Goal: Information Seeking & Learning: Learn about a topic

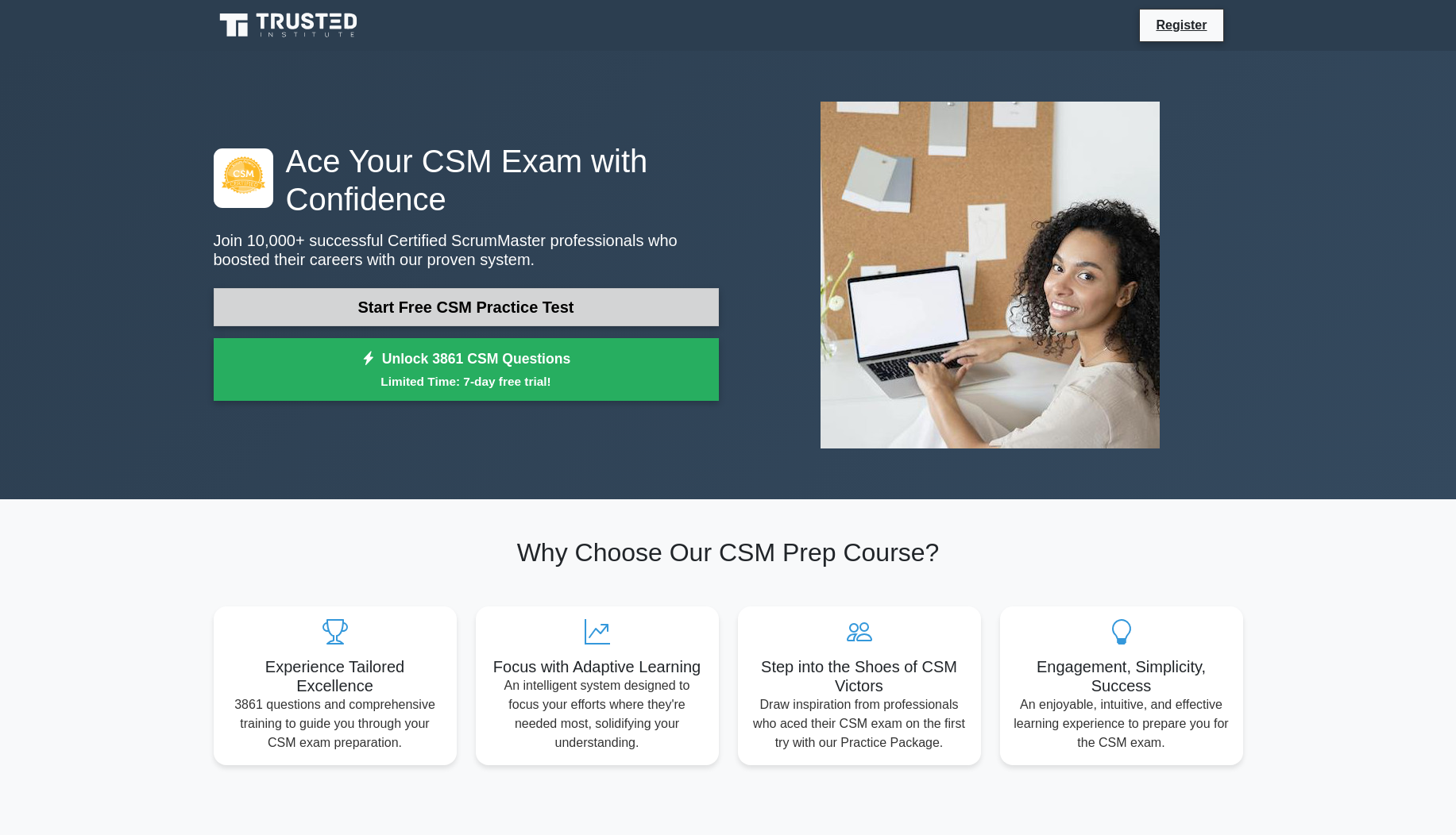
click at [582, 320] on link "Start Free CSM Practice Test" at bounding box center [467, 307] width 505 height 38
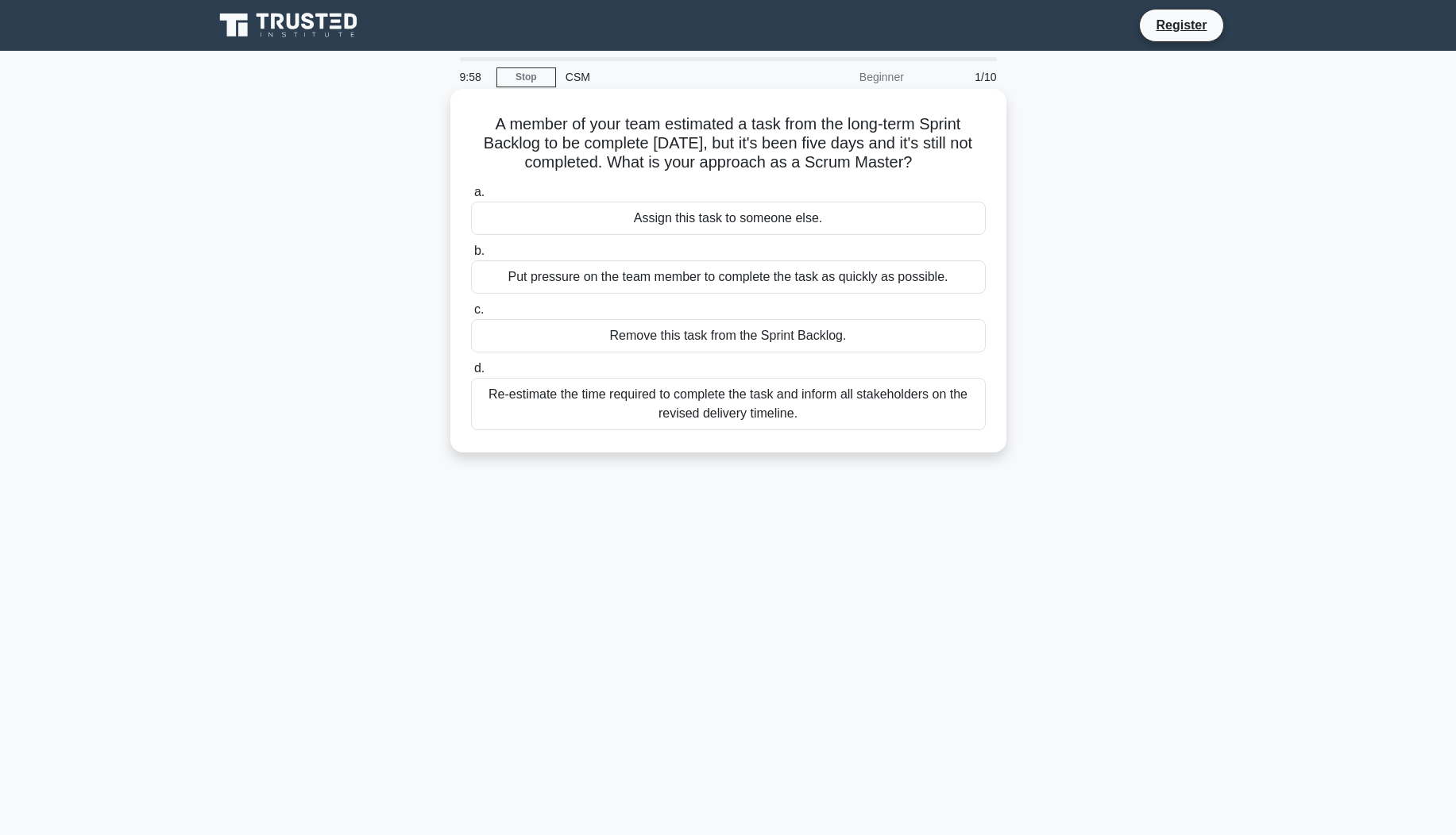
click at [655, 411] on div "Re-estimate the time required to complete the task and inform all stakeholders …" at bounding box center [729, 403] width 515 height 52
click at [471, 374] on input "d. Re-estimate the time required to complete the task and inform all stakeholde…" at bounding box center [471, 369] width 0 height 10
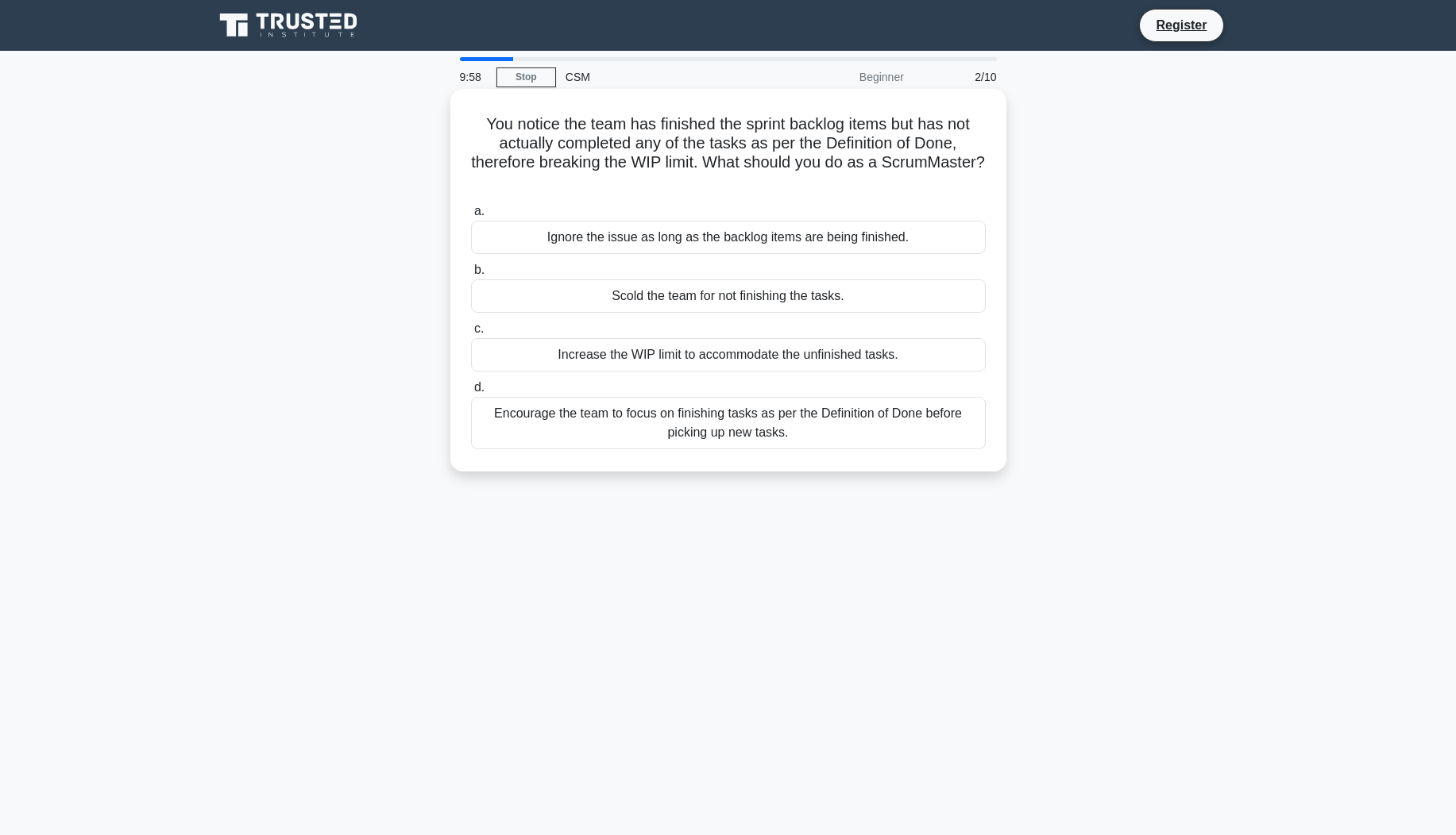
click at [630, 356] on div "Increase the WIP limit to accommodate the unfinished tasks." at bounding box center [729, 354] width 515 height 33
click at [471, 334] on input "c. Increase the WIP limit to accommodate the unfinished tasks." at bounding box center [471, 329] width 0 height 10
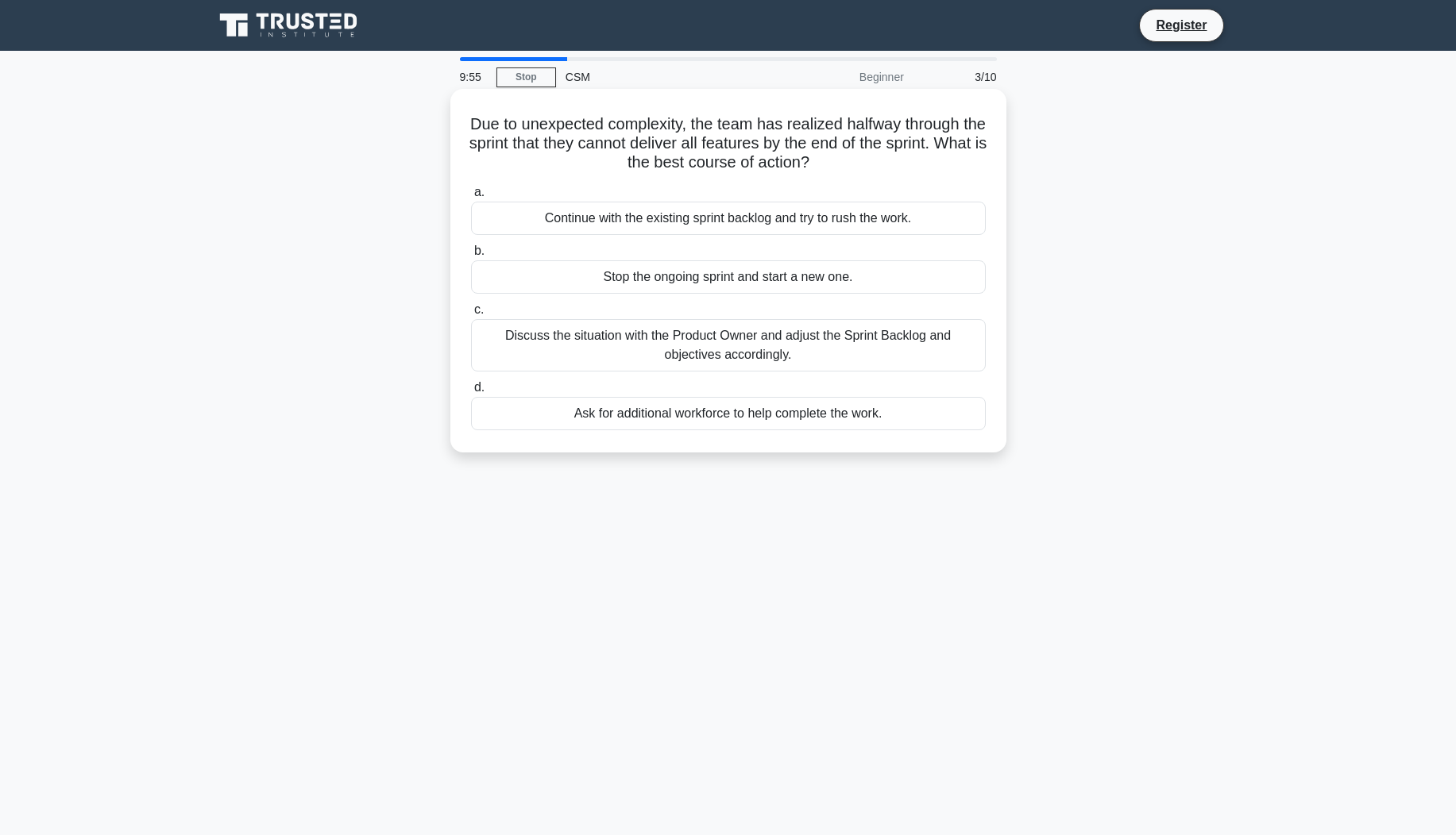
click at [638, 277] on div "Stop the ongoing sprint and start a new one." at bounding box center [729, 277] width 515 height 33
click at [471, 257] on input "b. Stop the ongoing sprint and start a new one." at bounding box center [471, 251] width 0 height 10
